Goal: Information Seeking & Learning: Learn about a topic

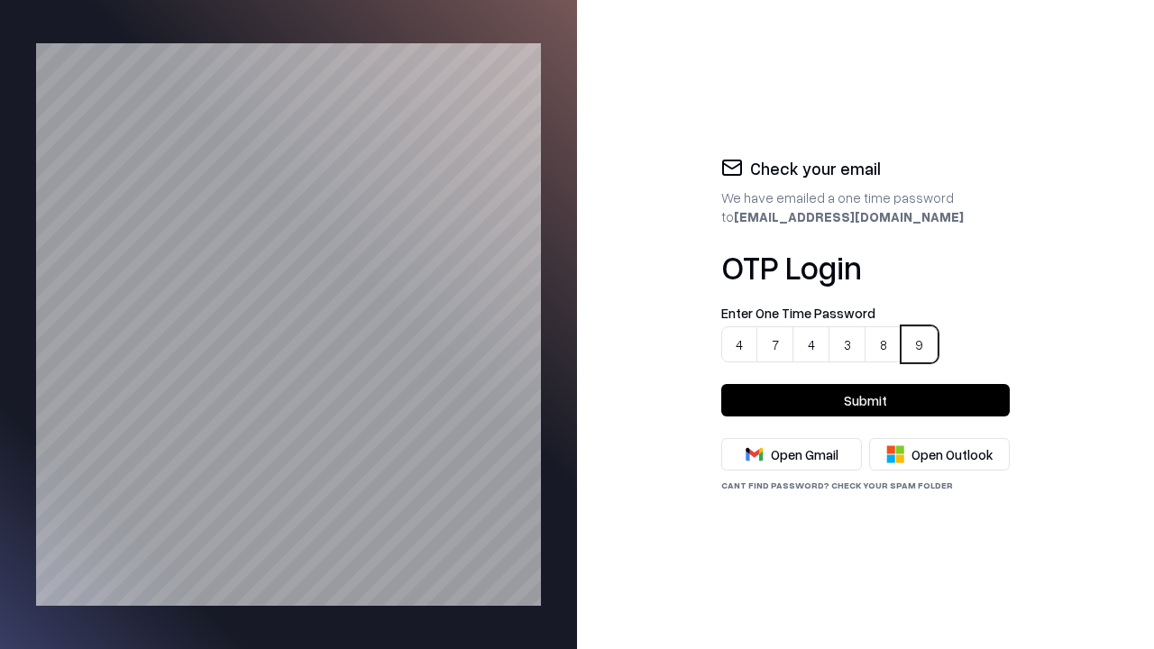
type input "******"
click at [866, 400] on button "Submit" at bounding box center [866, 400] width 289 height 32
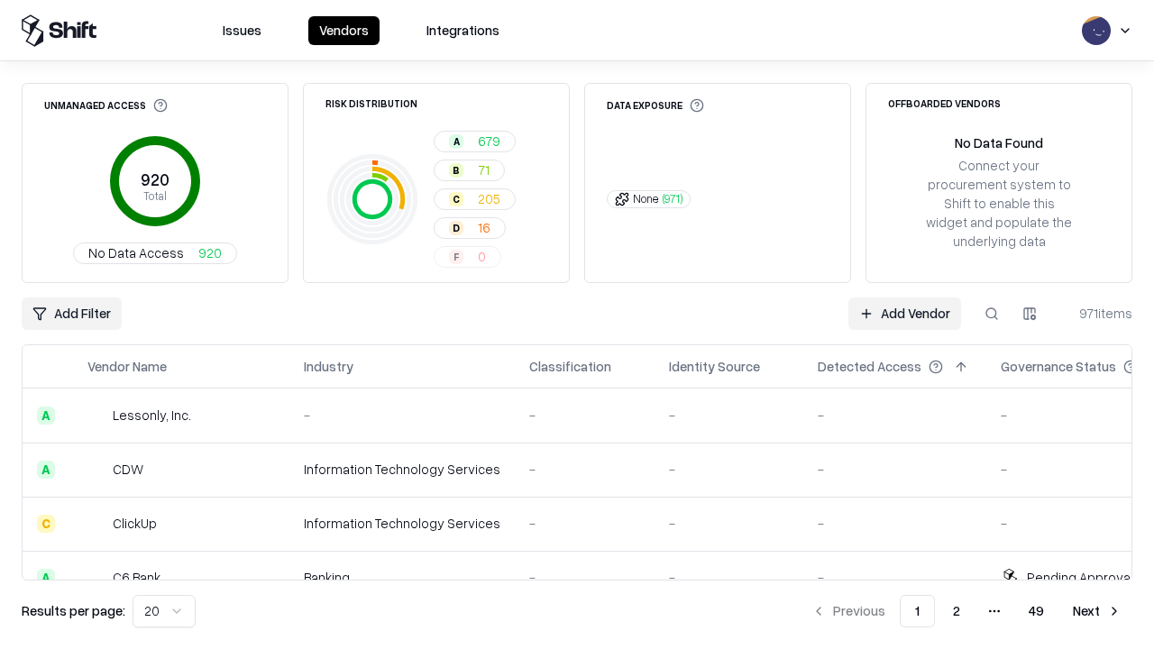
click at [161, 612] on html "Issues Vendors Integrations Unmanaged Access 920 Total No Data Access 920 Risk …" at bounding box center [577, 324] width 1154 height 649
click at [1098, 612] on button "Next" at bounding box center [1097, 611] width 70 height 32
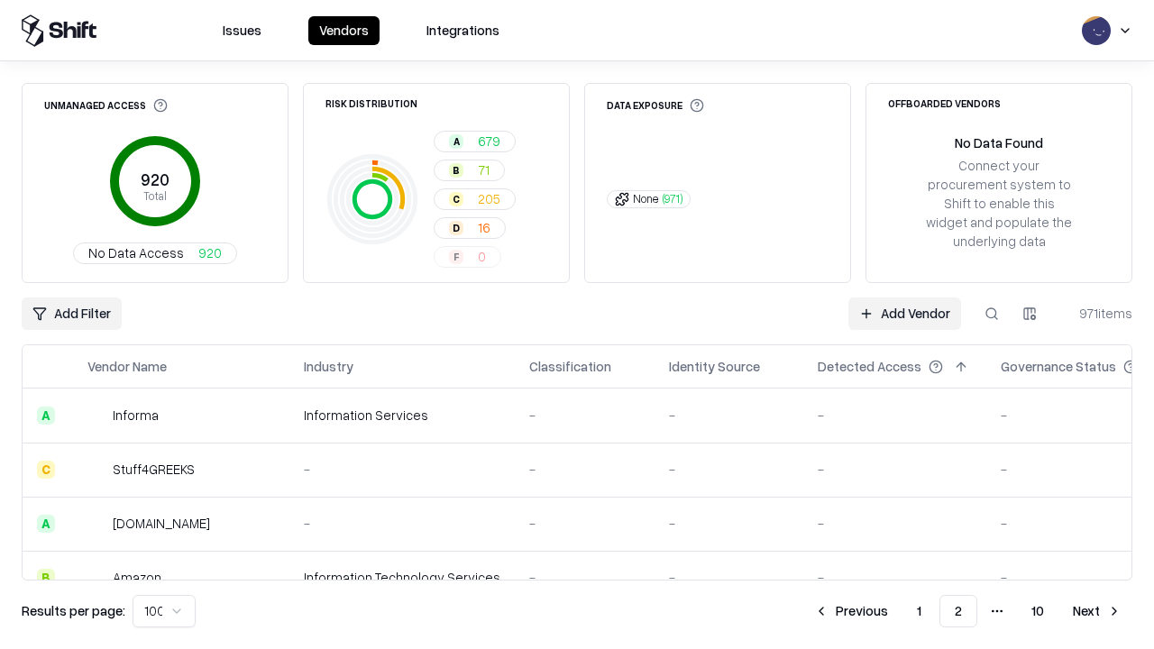
click at [1098, 612] on button "Next" at bounding box center [1097, 611] width 70 height 32
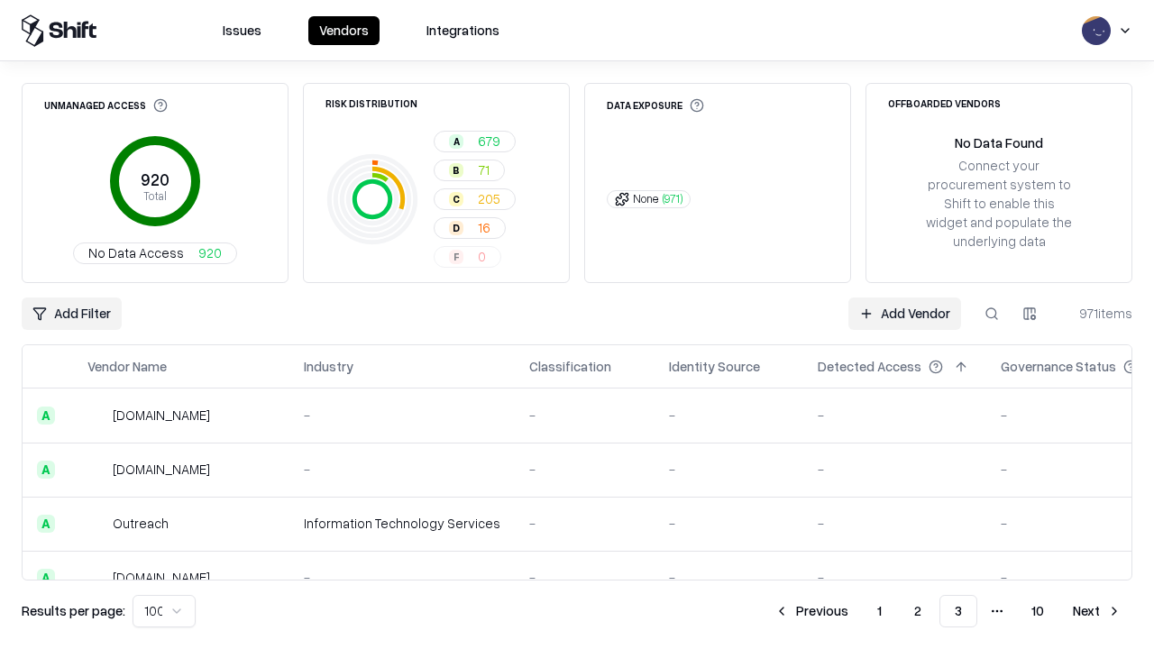
click at [1098, 612] on button "Next" at bounding box center [1097, 611] width 70 height 32
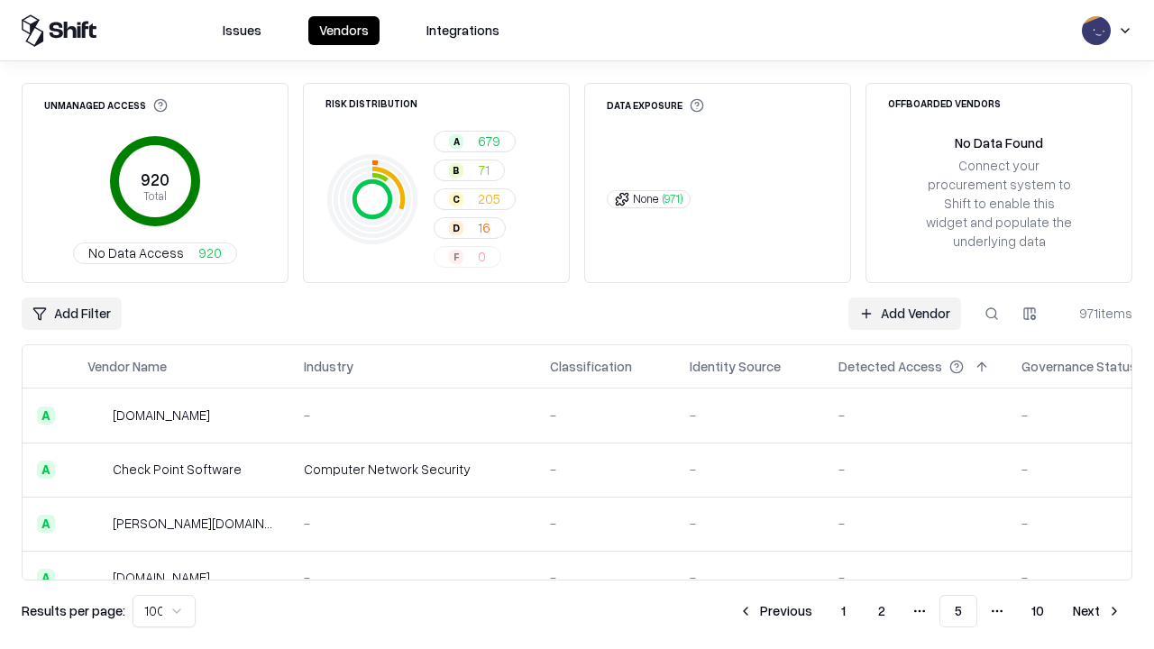
click at [1098, 612] on button "Next" at bounding box center [1097, 611] width 70 height 32
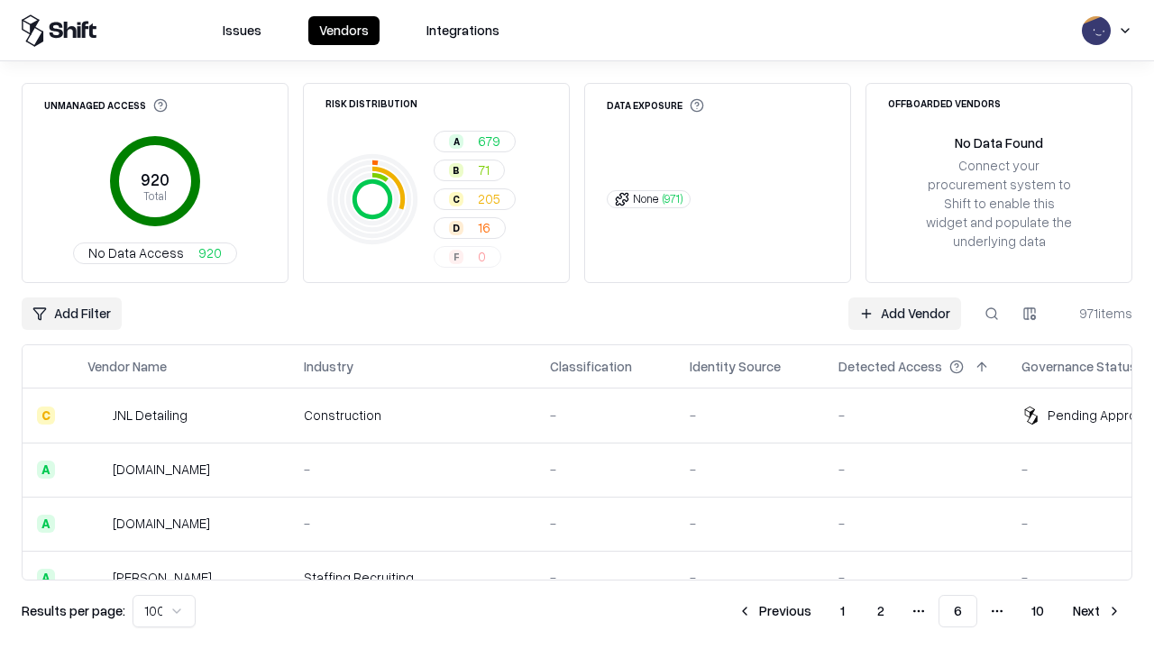
click at [1098, 612] on button "Next" at bounding box center [1097, 611] width 70 height 32
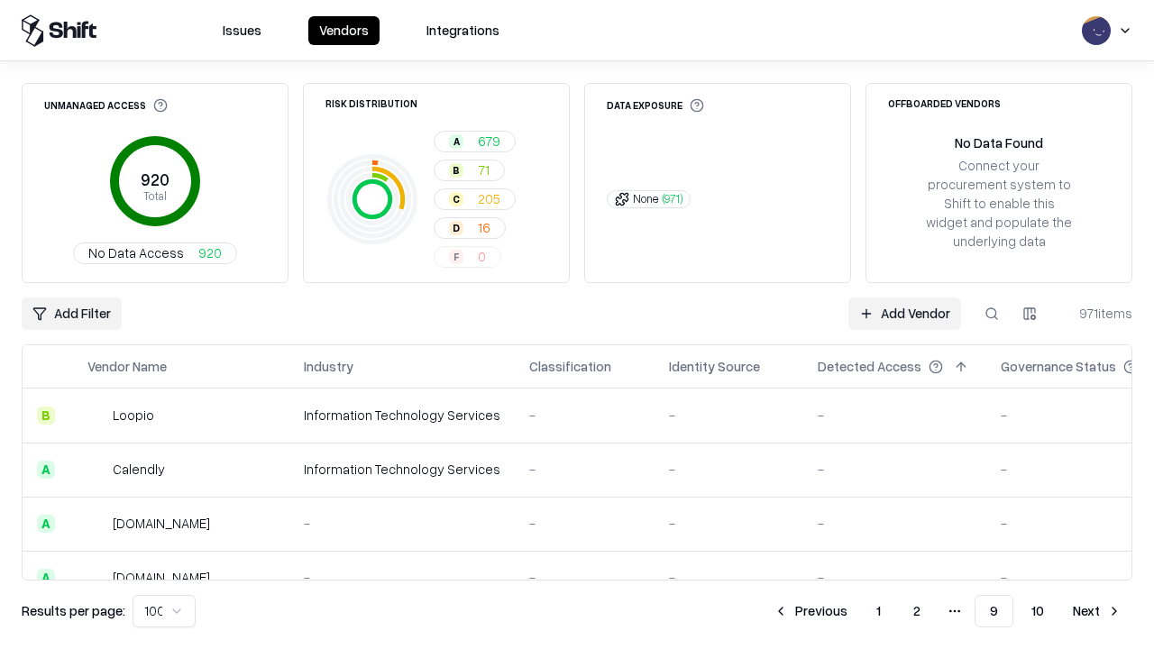
click at [1098, 612] on button "Next" at bounding box center [1097, 611] width 70 height 32
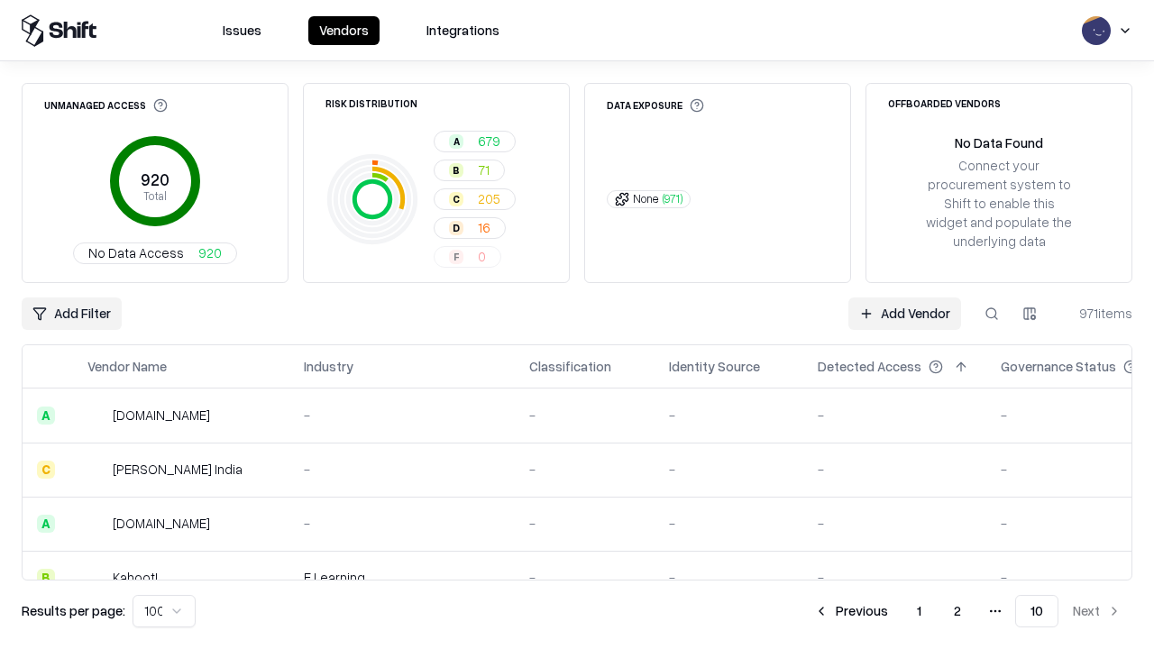
click at [852, 612] on button "Previous" at bounding box center [852, 611] width 96 height 32
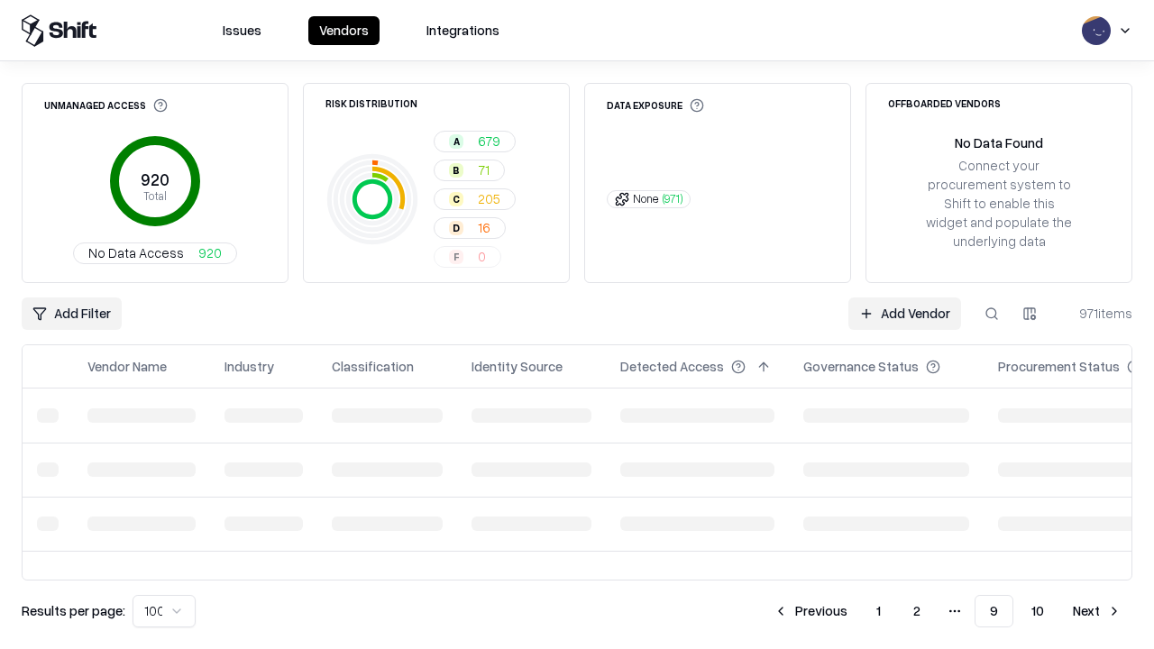
click at [813, 612] on button "Previous" at bounding box center [811, 611] width 96 height 32
click at [777, 612] on button "Previous" at bounding box center [811, 611] width 96 height 32
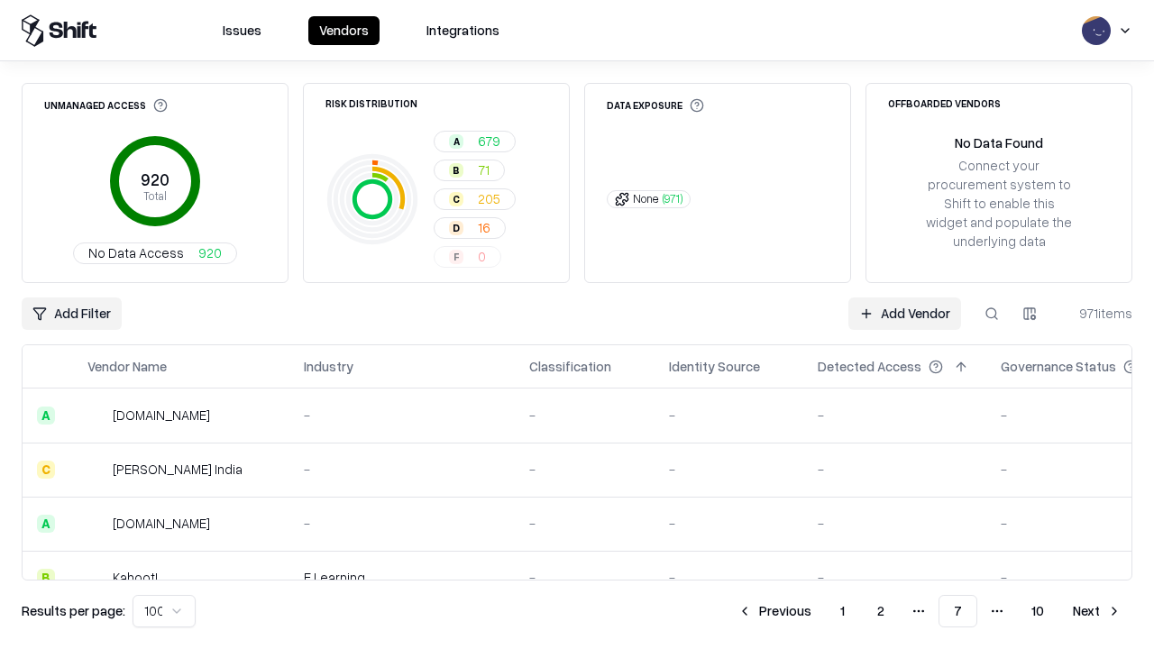
click at [777, 612] on button "Previous" at bounding box center [775, 611] width 96 height 32
click at [777, 612] on button "Previous" at bounding box center [776, 611] width 96 height 32
click at [813, 612] on button "Previous" at bounding box center [776, 611] width 96 height 32
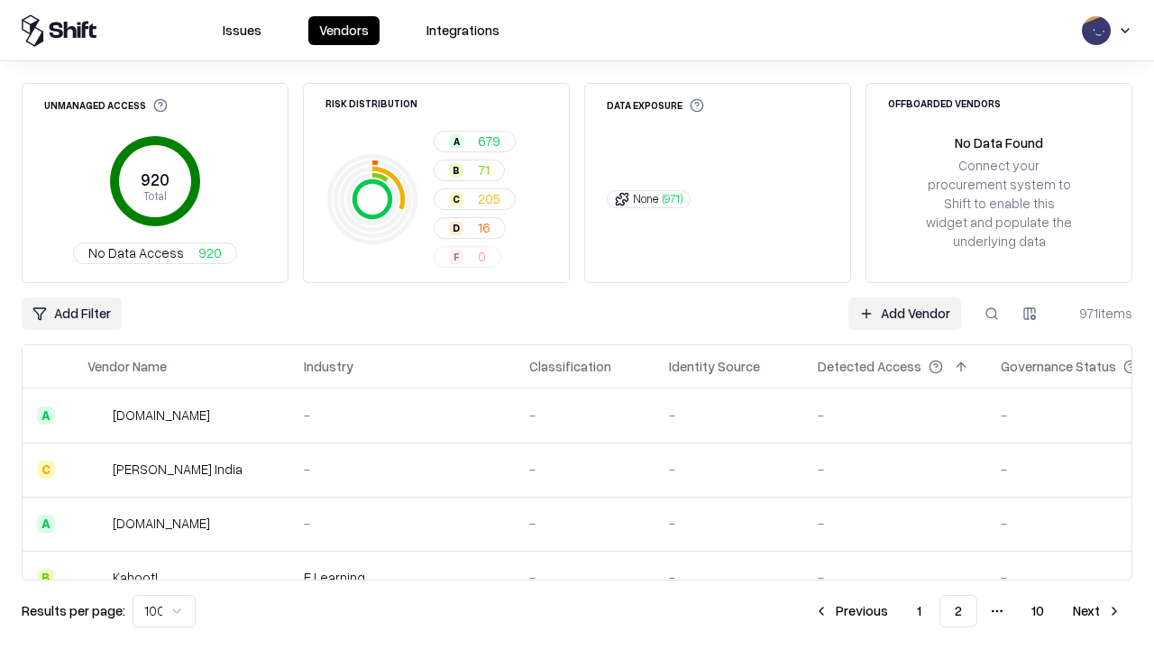
click at [852, 612] on button "Previous" at bounding box center [852, 611] width 96 height 32
click at [161, 612] on html "Issues Vendors Integrations Unmanaged Access 920 Total No Data Access 920 Risk …" at bounding box center [577, 324] width 1154 height 649
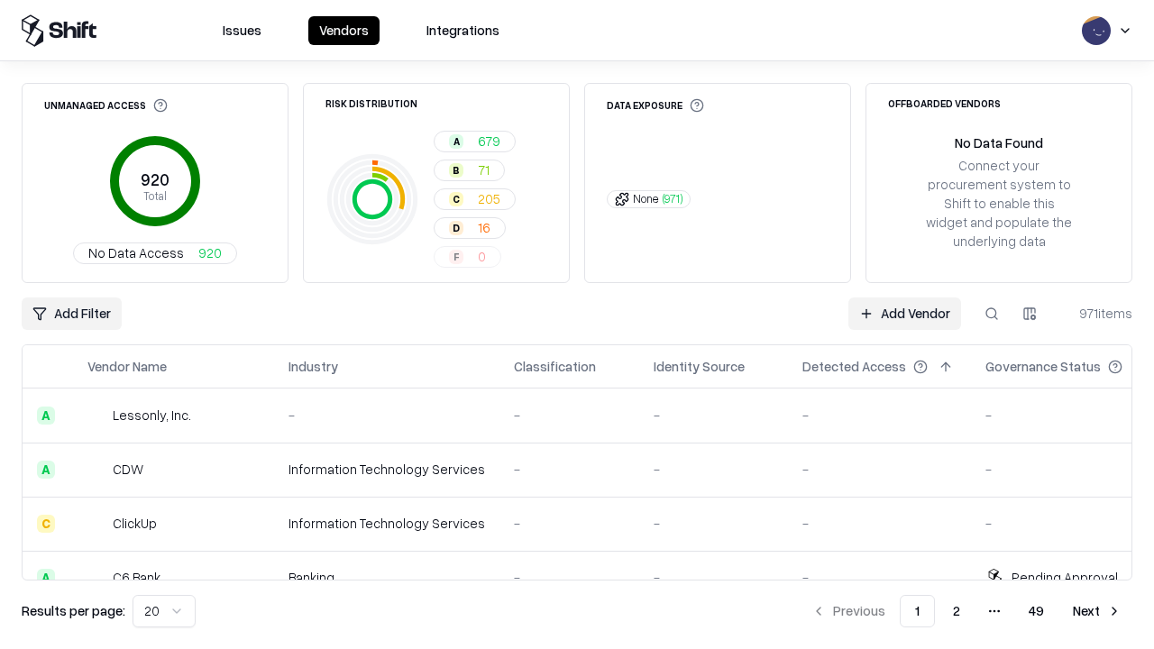
click at [992, 314] on button at bounding box center [992, 314] width 32 height 32
type input "******"
click at [577, 325] on div "Add Filter Add Vendor 971 items" at bounding box center [577, 314] width 1111 height 32
click at [70, 314] on html "Issues Vendors Integrations Unmanaged Access 920 Total No Data Access 920 Risk …" at bounding box center [577, 324] width 1154 height 649
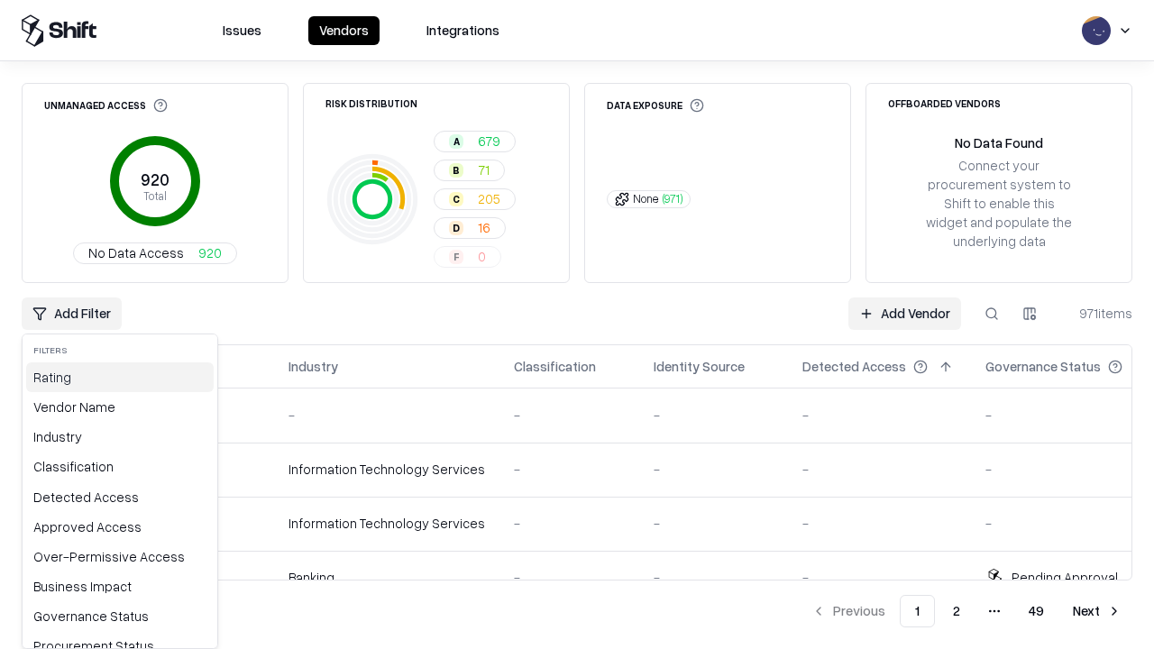
click at [114, 377] on div "Rating" at bounding box center [120, 378] width 188 height 30
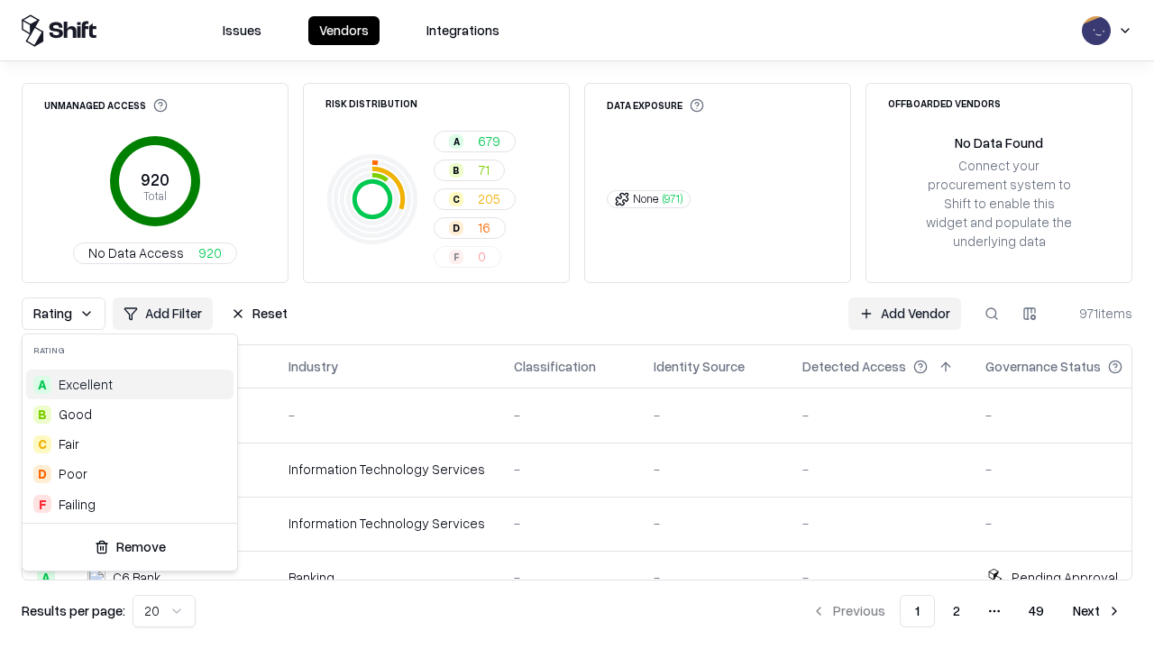
click at [577, 325] on html "Issues Vendors Integrations Unmanaged Access 920 Total No Data Access 920 Risk …" at bounding box center [577, 324] width 1154 height 649
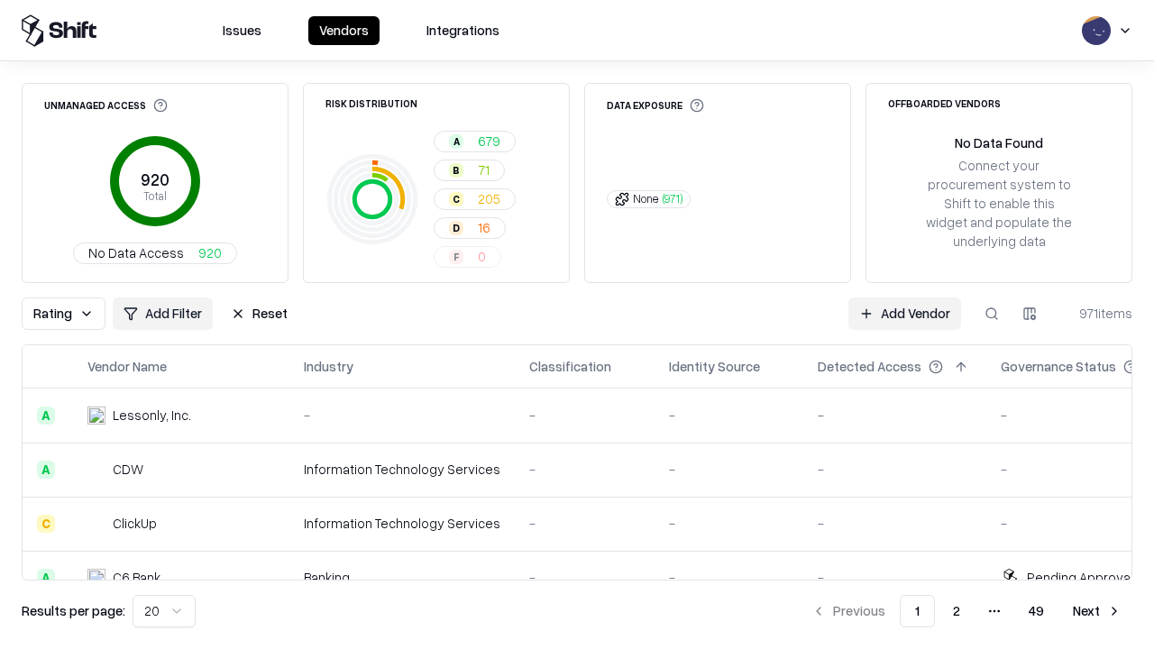
click at [254, 314] on button "Reset" at bounding box center [259, 314] width 78 height 32
click at [577, 325] on div "Rating Add Filter Reset Add Vendor 971 items" at bounding box center [577, 314] width 1111 height 32
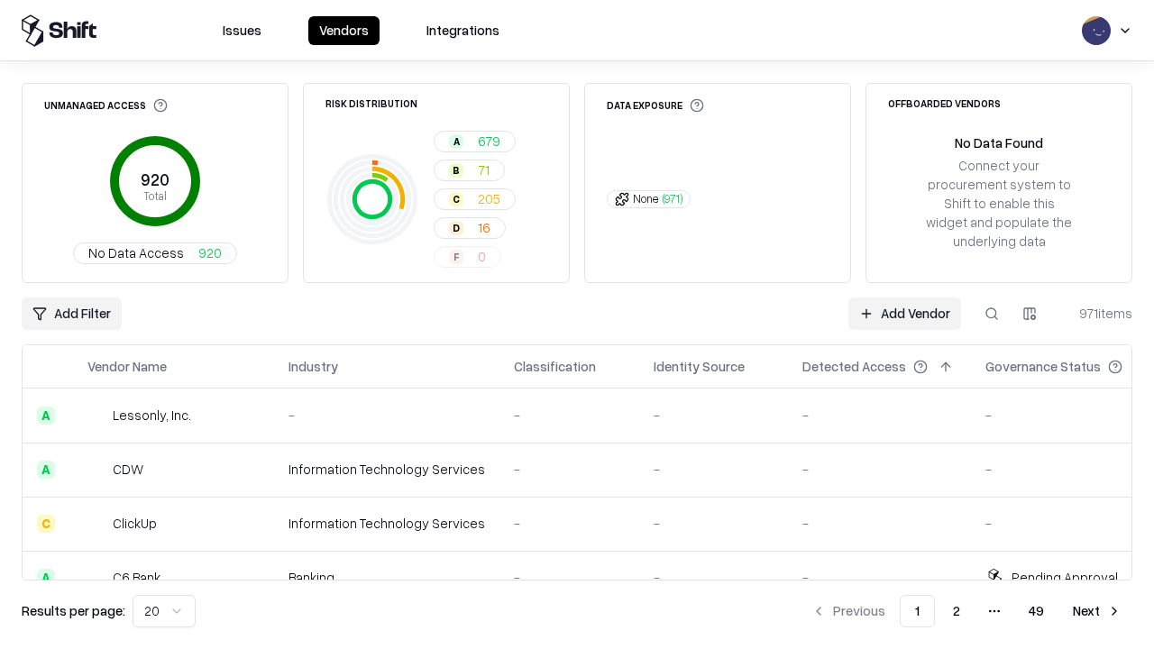
click at [70, 314] on html "Issues Vendors Integrations Unmanaged Access 920 Total No Data Access 920 Risk …" at bounding box center [577, 324] width 1154 height 649
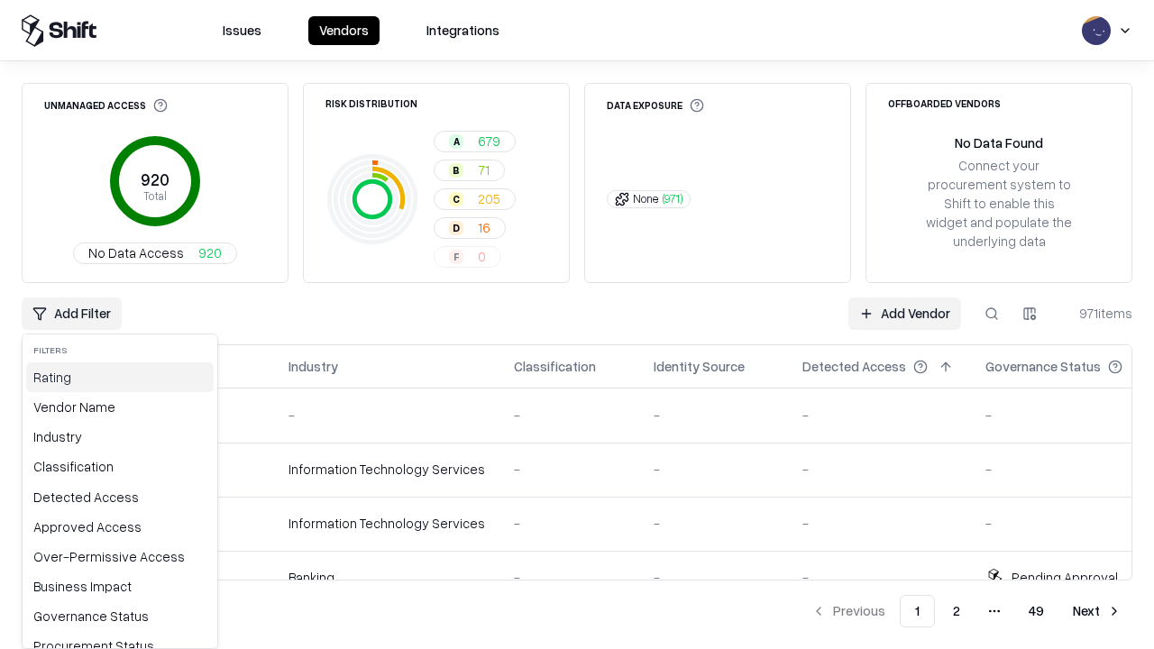
click at [114, 377] on div "Rating" at bounding box center [120, 378] width 188 height 30
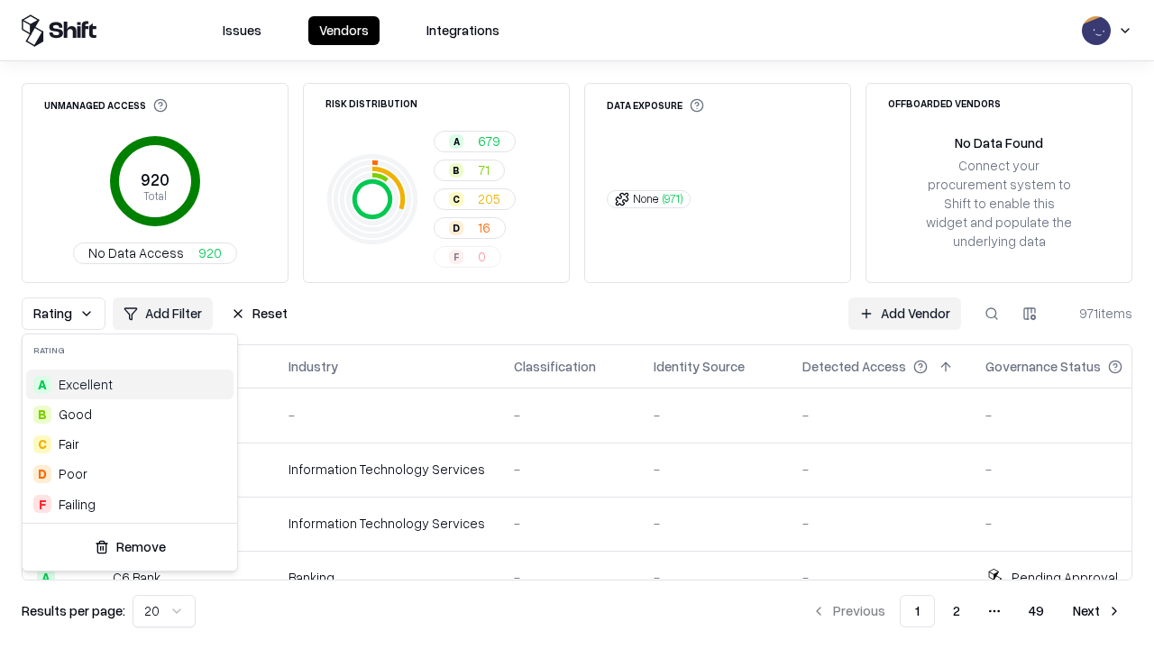
click at [126, 504] on div "F Failing" at bounding box center [129, 505] width 207 height 30
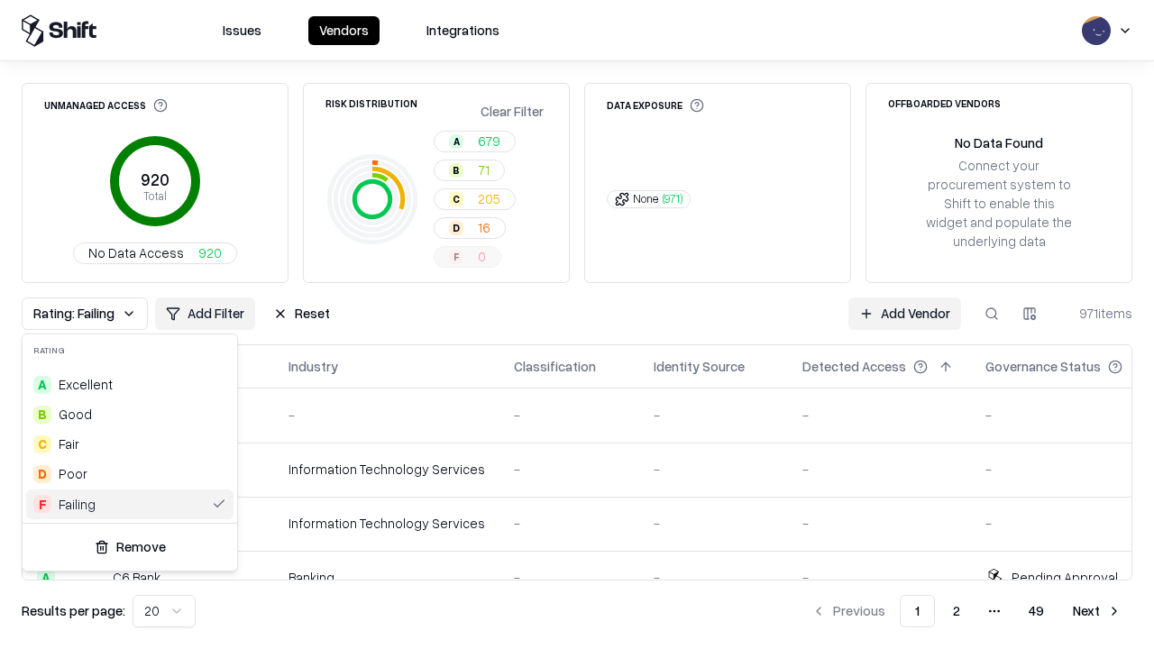
scroll to position [0, 4]
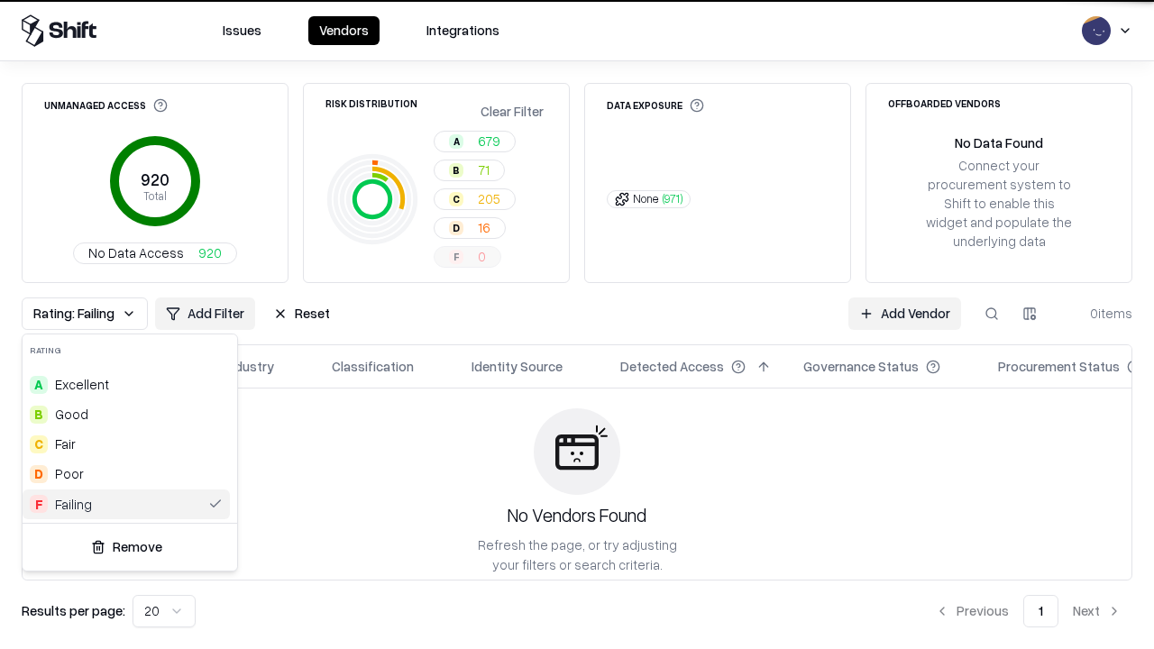
click at [577, 325] on html "Issues Vendors Integrations Unmanaged Access 920 Total No Data Access 920 Risk …" at bounding box center [577, 324] width 1154 height 649
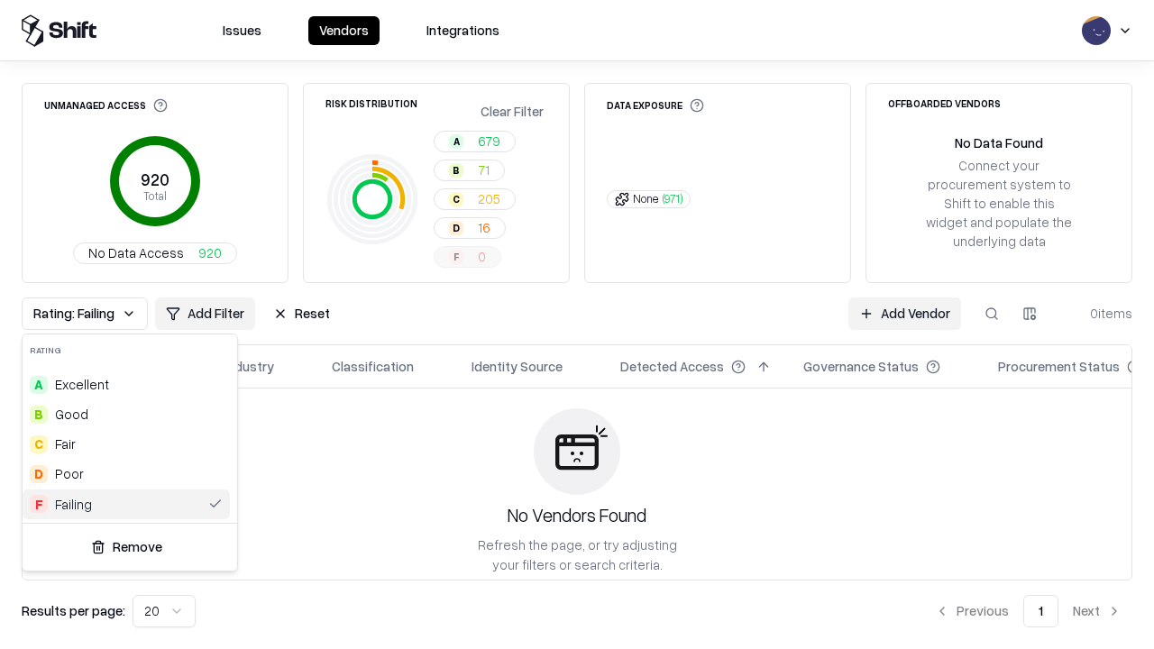
click at [577, 325] on html "Issues Vendors Integrations Unmanaged Access 920 Total No Data Access 920 Risk …" at bounding box center [577, 324] width 1154 height 649
click at [296, 314] on button "Reset" at bounding box center [301, 314] width 78 height 32
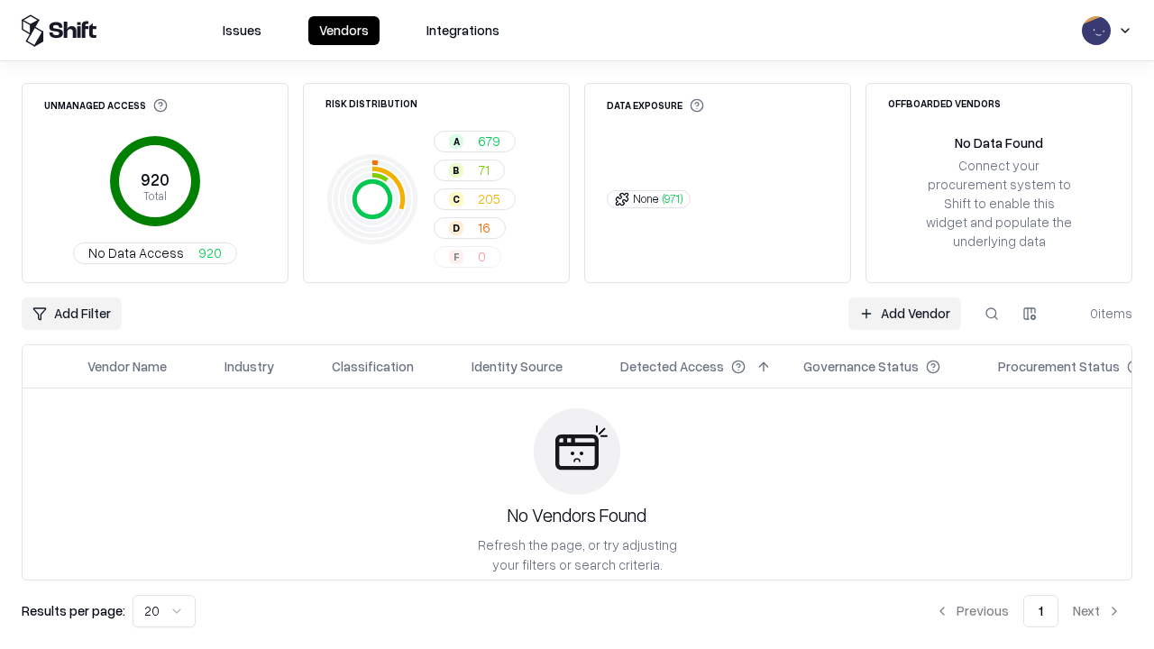
click at [577, 325] on div "Add Filter Add Vendor 0 items" at bounding box center [577, 314] width 1111 height 32
click at [70, 314] on html "Issues Vendors Integrations Unmanaged Access 920 Total No Data Access 920 Risk …" at bounding box center [577, 324] width 1154 height 649
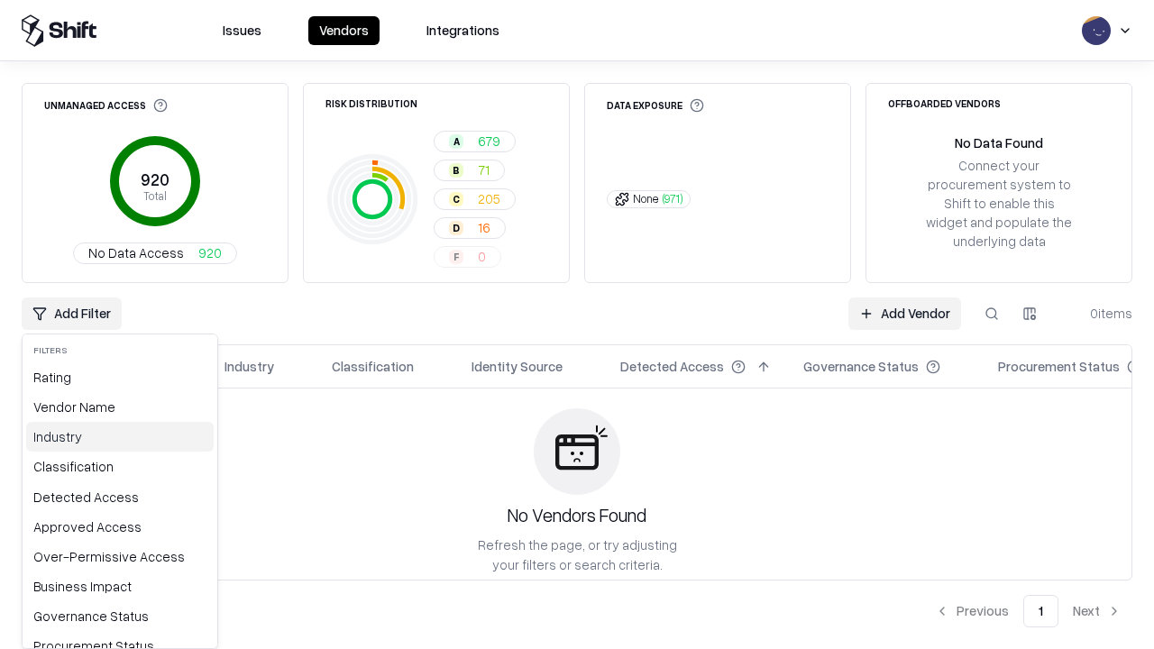
click at [114, 437] on div "Industry" at bounding box center [120, 437] width 188 height 30
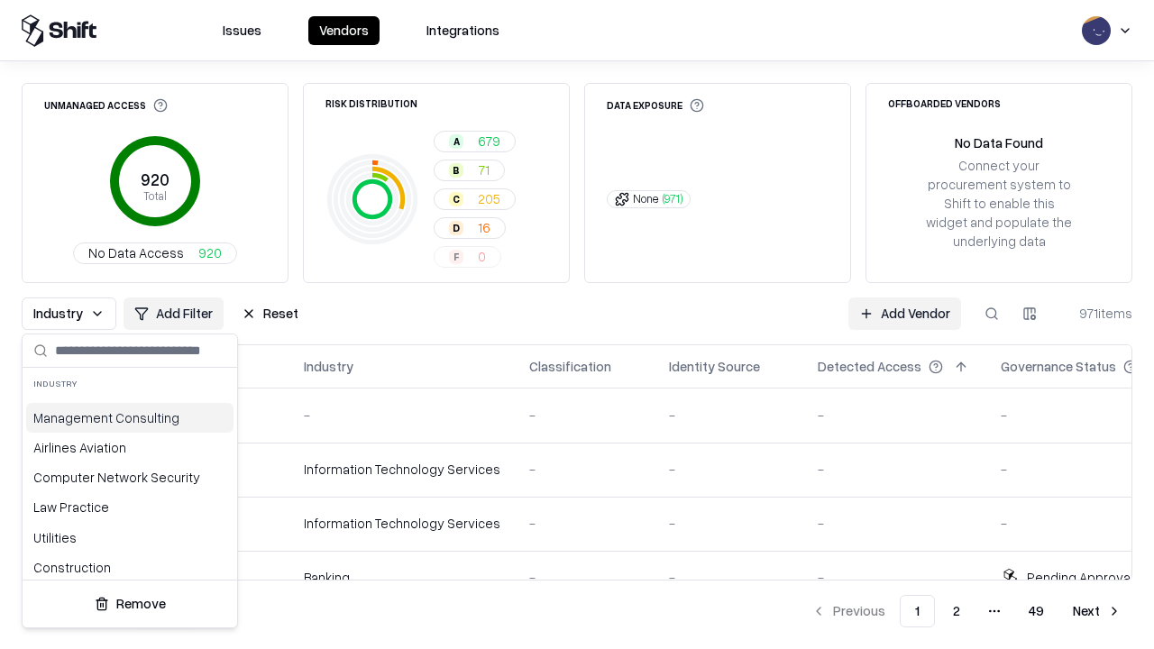
click at [577, 325] on html "Issues Vendors Integrations Unmanaged Access 920 Total No Data Access 920 Risk …" at bounding box center [577, 324] width 1154 height 649
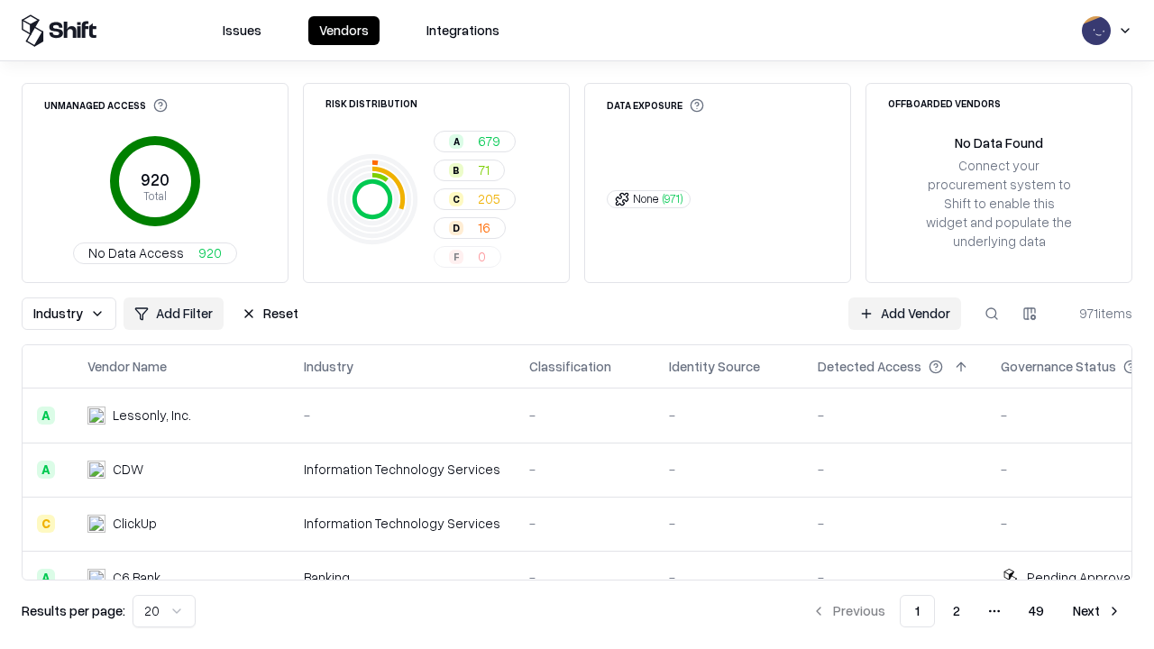
click at [265, 314] on button "Reset" at bounding box center [270, 314] width 78 height 32
click at [577, 325] on div "Industry Add Filter Reset Add Vendor 971 items" at bounding box center [577, 314] width 1111 height 32
click at [70, 314] on html "Issues Vendors Integrations Unmanaged Access 920 Total No Data Access 920 Risk …" at bounding box center [577, 324] width 1154 height 649
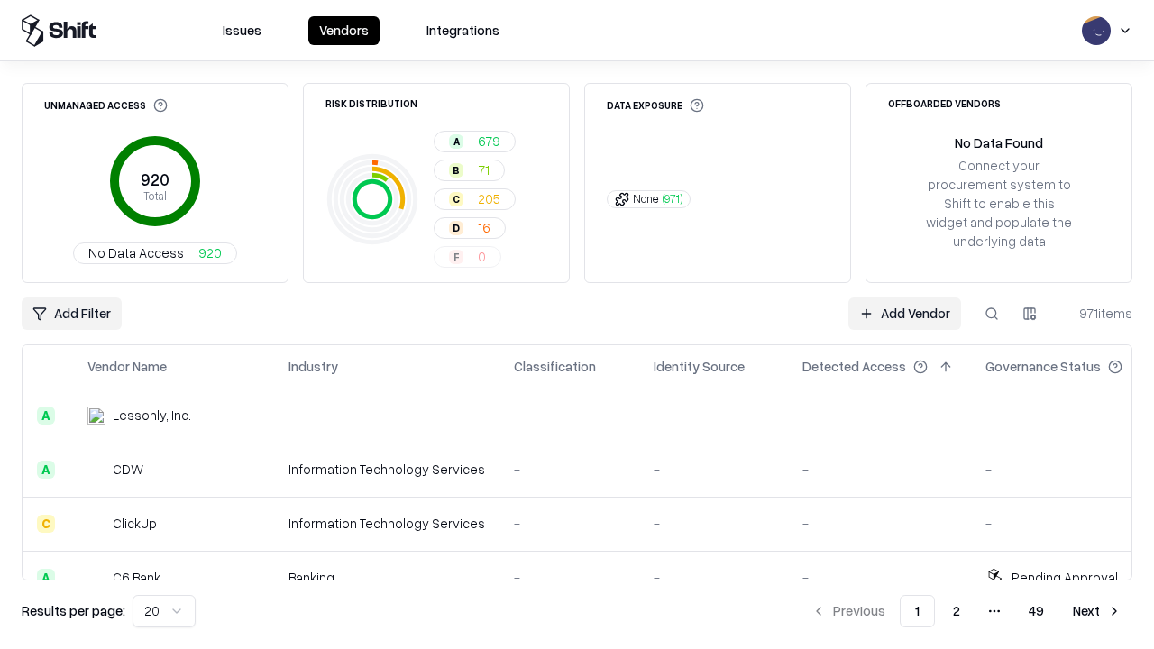
click at [1030, 314] on html "Issues Vendors Integrations Unmanaged Access 920 Total No Data Access 920 Risk …" at bounding box center [577, 324] width 1154 height 649
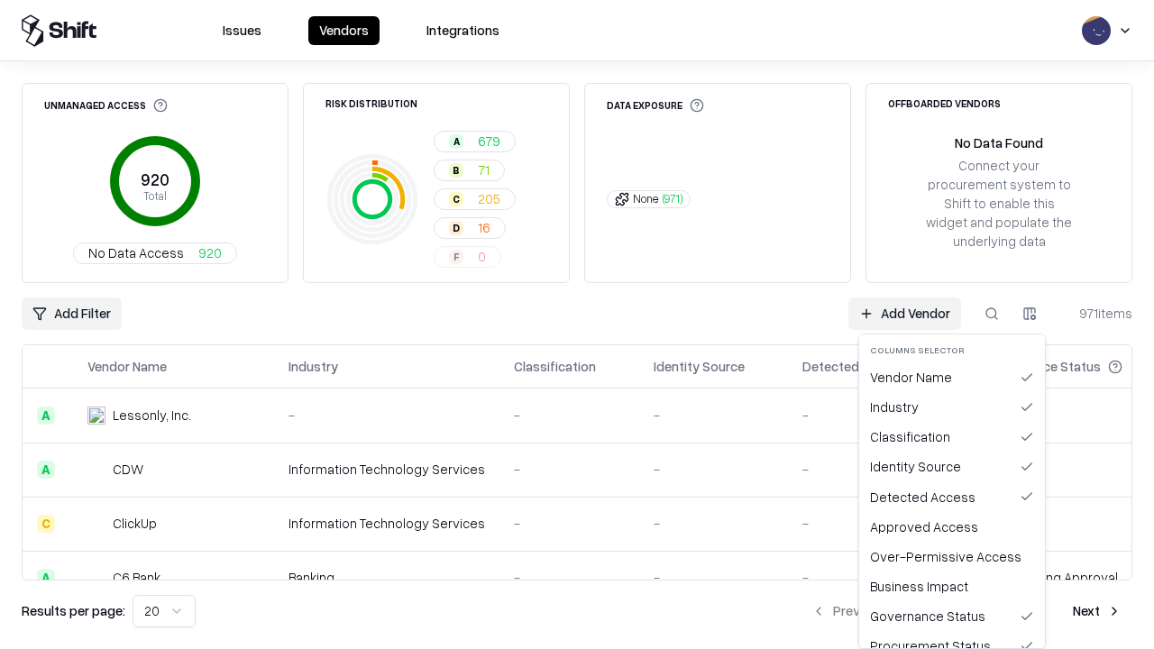
click at [577, 325] on html "Issues Vendors Integrations Unmanaged Access 920 Total No Data Access 920 Risk …" at bounding box center [577, 324] width 1154 height 649
click at [1030, 314] on button "button" at bounding box center [1030, 314] width 32 height 32
click at [1030, 314] on html "Issues Vendors Integrations Unmanaged Access 920 Total No Data Access 920 Risk …" at bounding box center [577, 324] width 1154 height 649
click at [952, 377] on div "Vendor Name" at bounding box center [952, 378] width 179 height 30
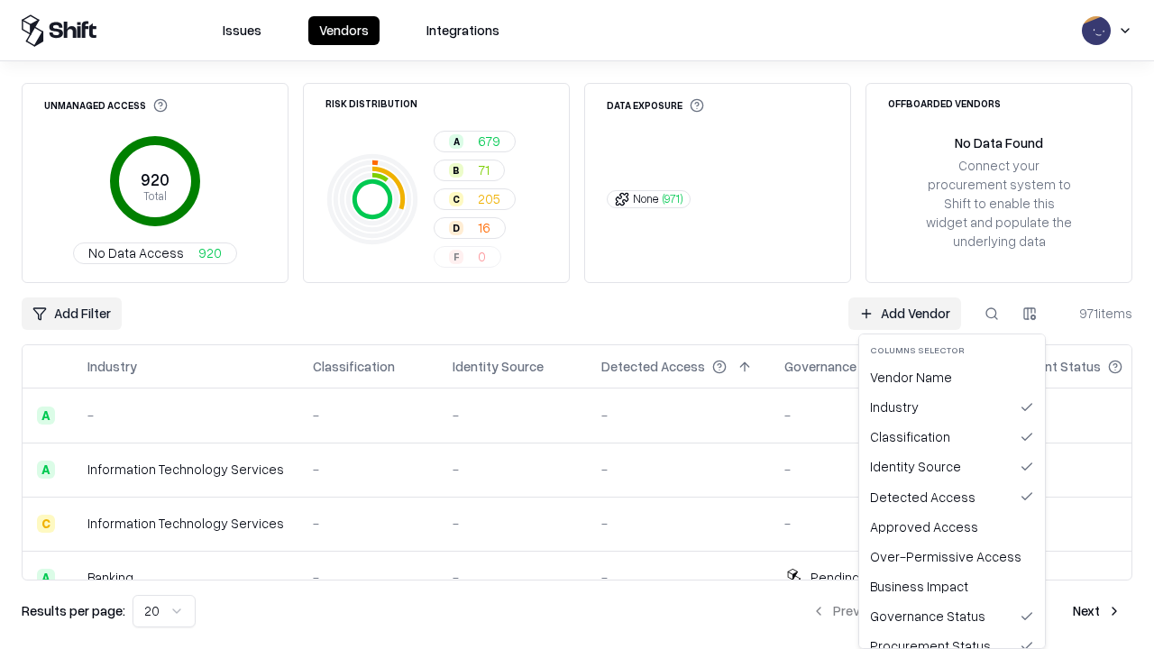
click at [1030, 314] on button "button" at bounding box center [1030, 314] width 32 height 32
click at [1030, 314] on html "Issues Vendors Integrations Unmanaged Access 920 Total No Data Access 920 Risk …" at bounding box center [577, 324] width 1154 height 649
click at [952, 377] on div "Vendor Name" at bounding box center [952, 378] width 179 height 30
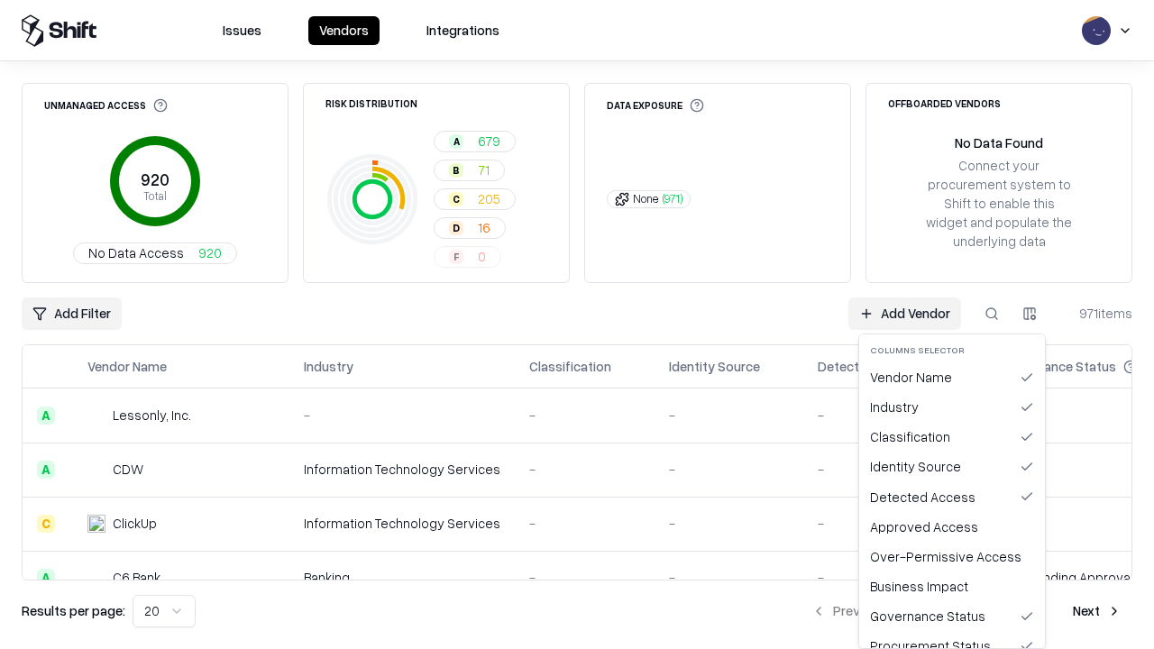
click at [1030, 314] on button "button" at bounding box center [1030, 314] width 32 height 32
click at [1030, 314] on html "Issues Vendors Integrations Unmanaged Access 920 Total No Data Access 920 Risk …" at bounding box center [577, 324] width 1154 height 649
click at [952, 407] on div "Industry" at bounding box center [952, 407] width 179 height 30
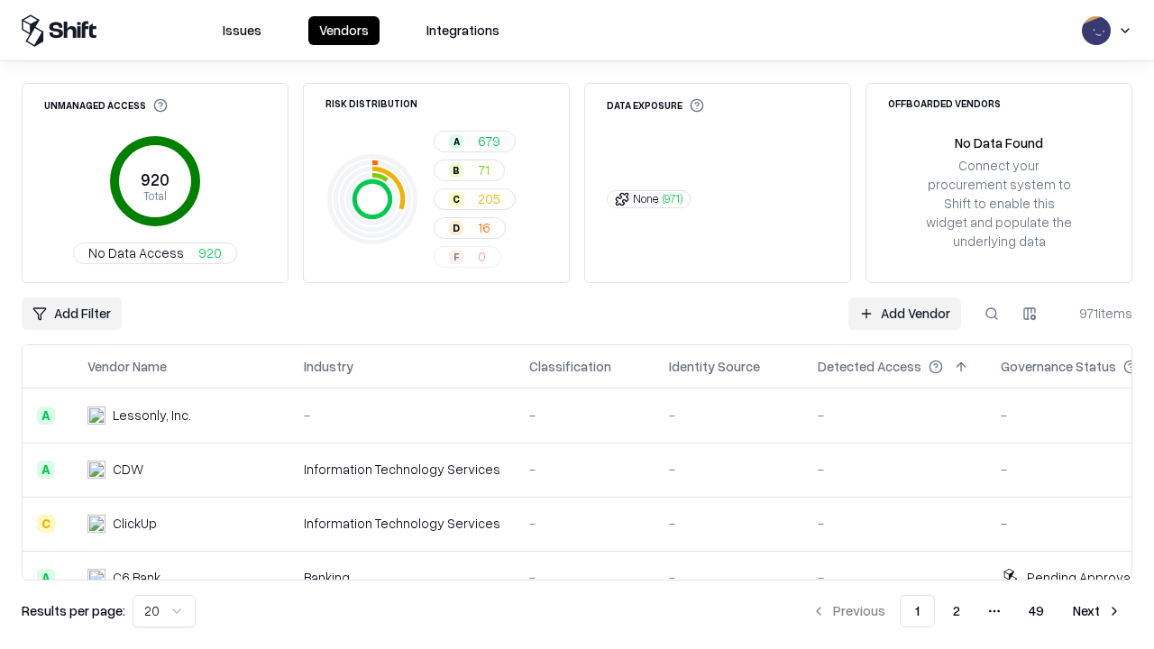
click at [161, 612] on html "Issues Vendors Integrations Unmanaged Access 920 Total No Data Access 920 Risk …" at bounding box center [577, 324] width 1154 height 649
click at [1098, 612] on button "Next" at bounding box center [1097, 611] width 70 height 32
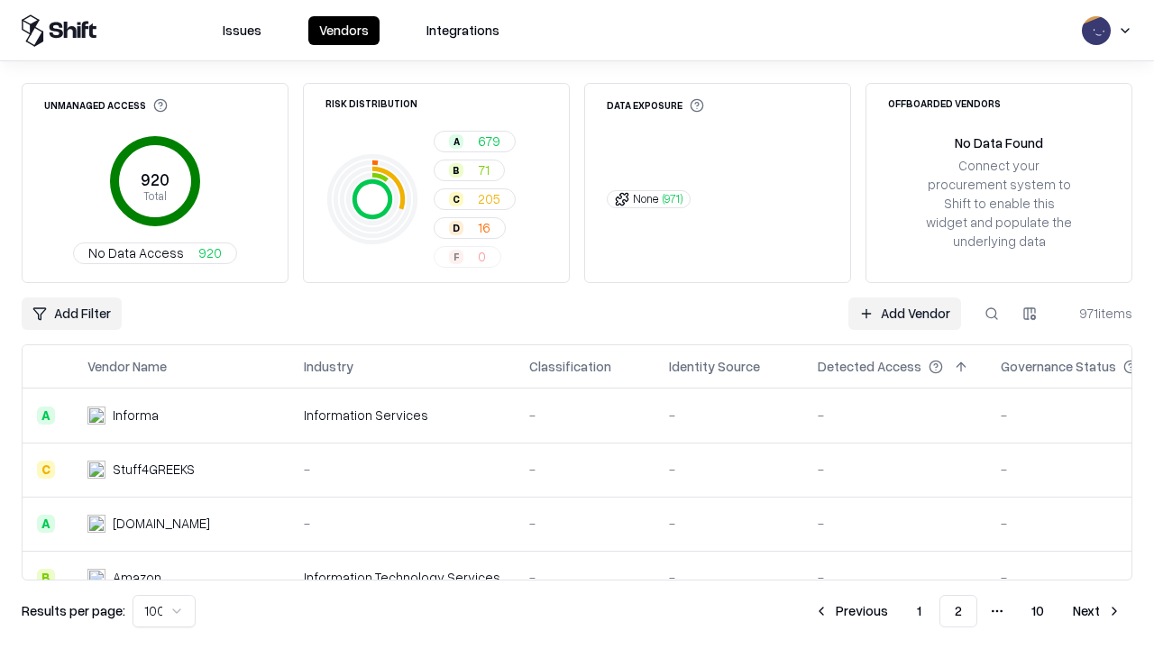
click at [1098, 612] on button "Next" at bounding box center [1097, 611] width 70 height 32
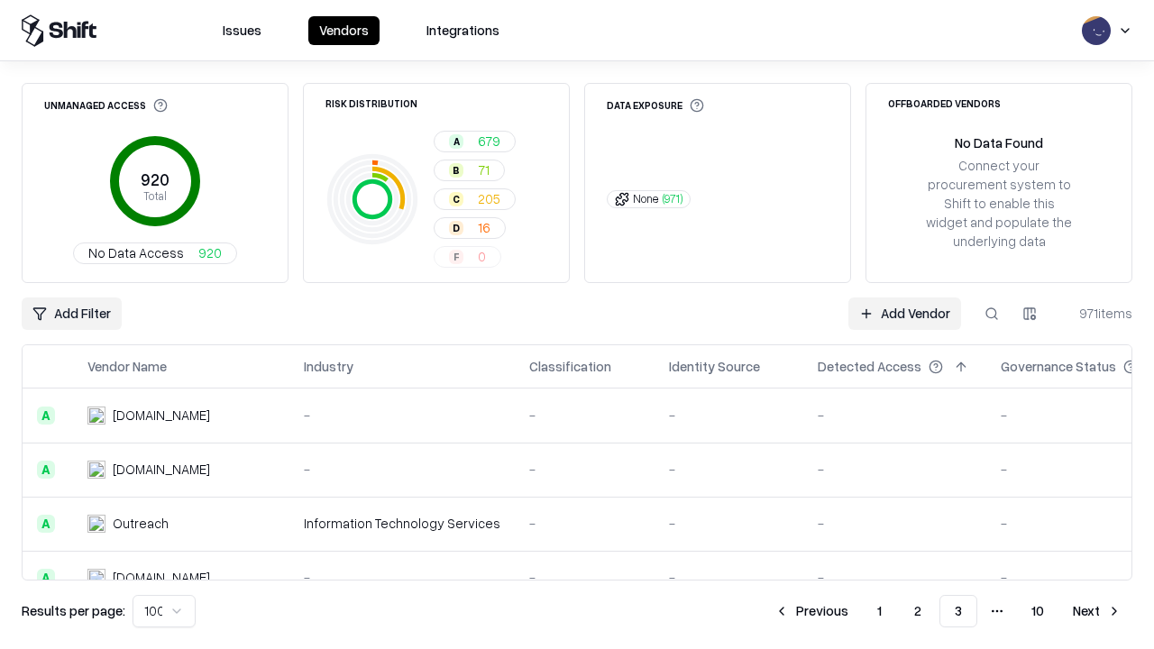
click at [1098, 612] on button "Next" at bounding box center [1097, 611] width 70 height 32
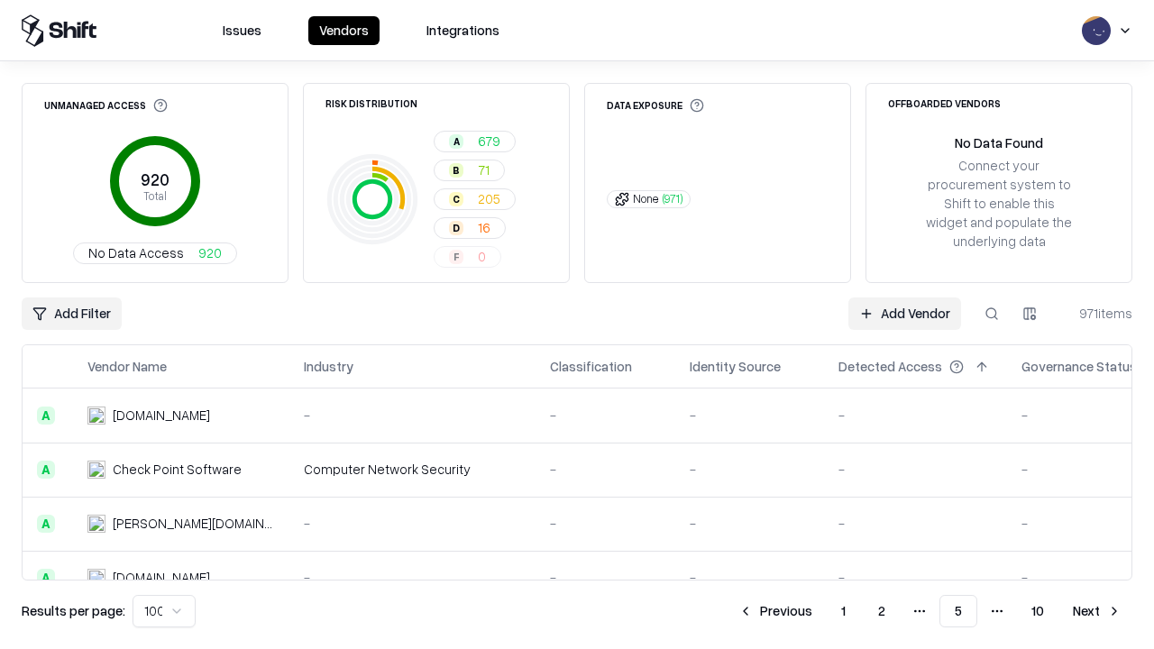
click at [1098, 612] on button "Next" at bounding box center [1097, 611] width 70 height 32
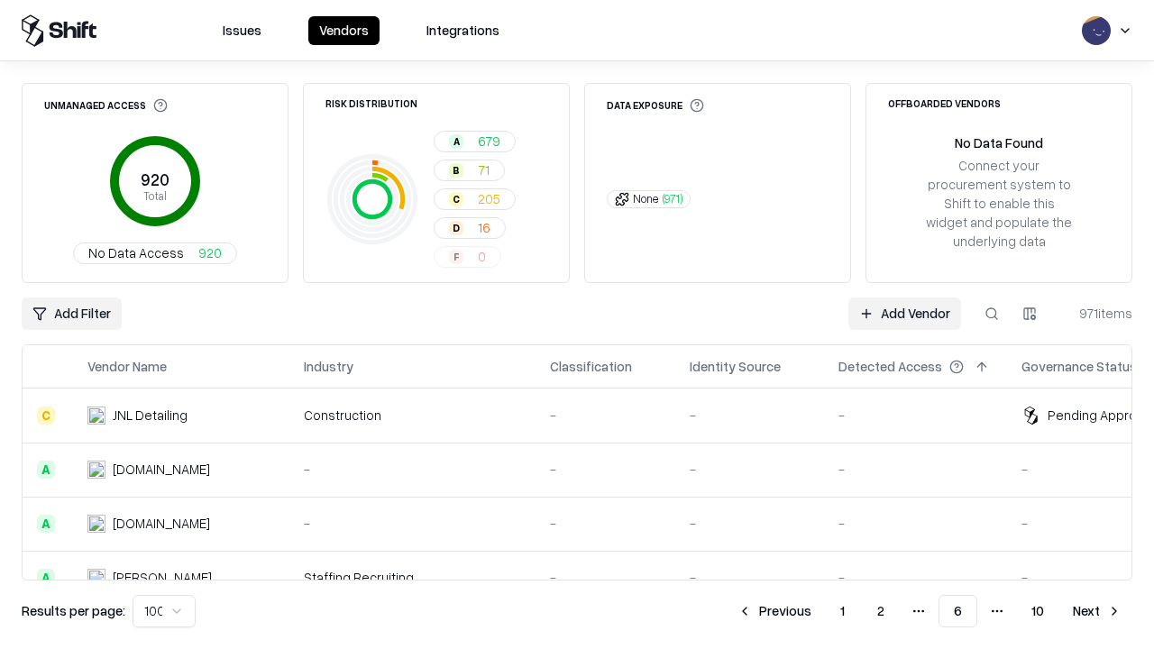
click at [1098, 612] on button "Next" at bounding box center [1097, 611] width 70 height 32
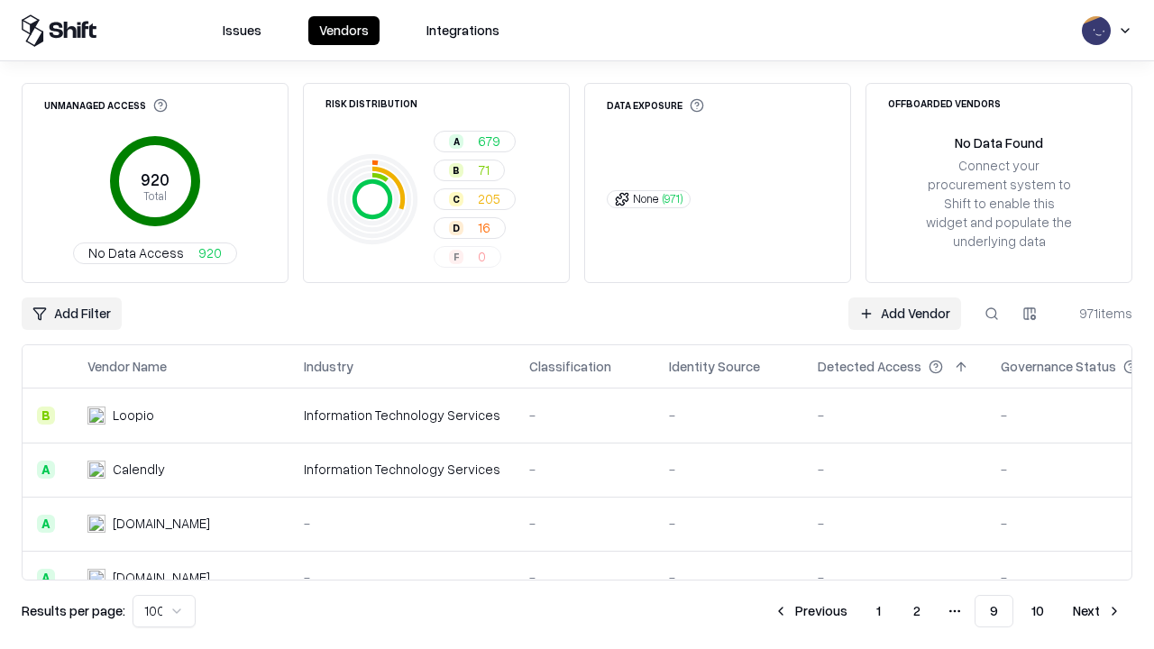
click at [1098, 612] on button "Next" at bounding box center [1097, 611] width 70 height 32
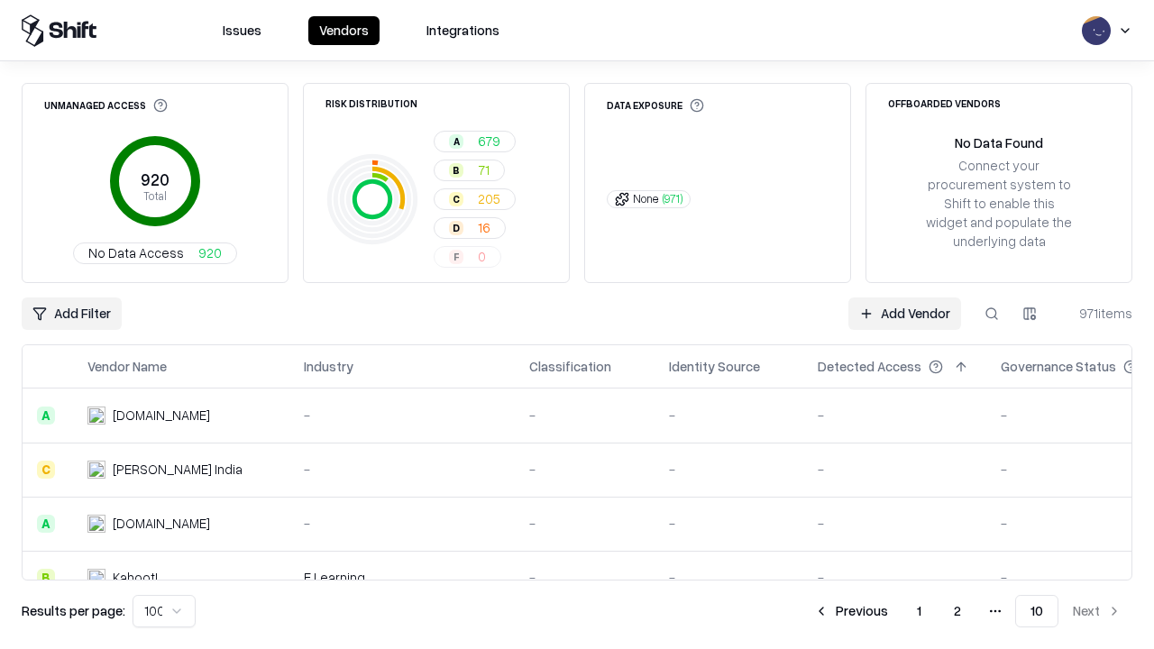
click at [852, 612] on button "Previous" at bounding box center [852, 611] width 96 height 32
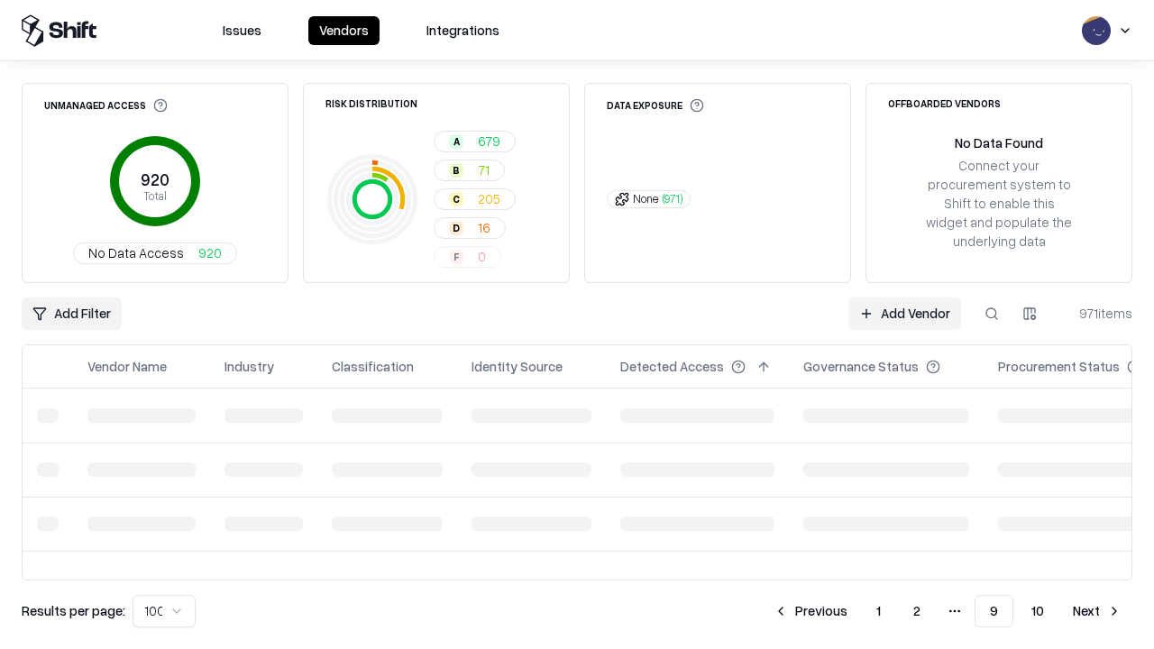
click at [813, 612] on button "Previous" at bounding box center [811, 611] width 96 height 32
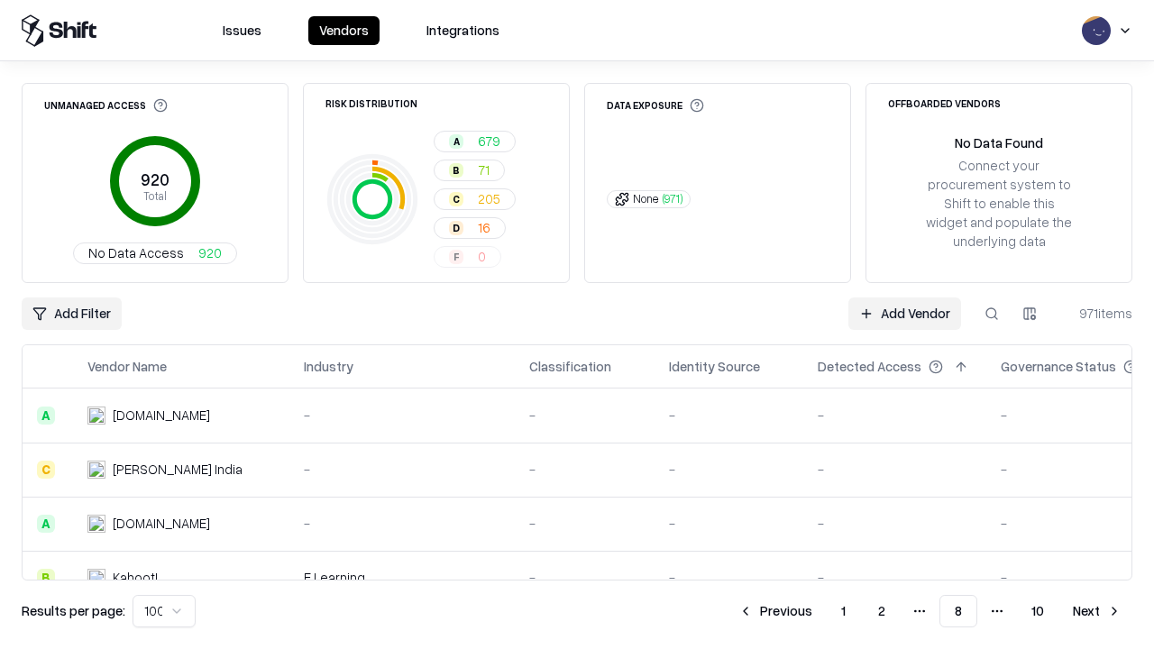
click at [777, 612] on button "Previous" at bounding box center [776, 611] width 96 height 32
click at [777, 612] on button "Previous" at bounding box center [775, 611] width 96 height 32
click at [777, 612] on button "Previous" at bounding box center [776, 611] width 96 height 32
